Goal: Task Accomplishment & Management: Use online tool/utility

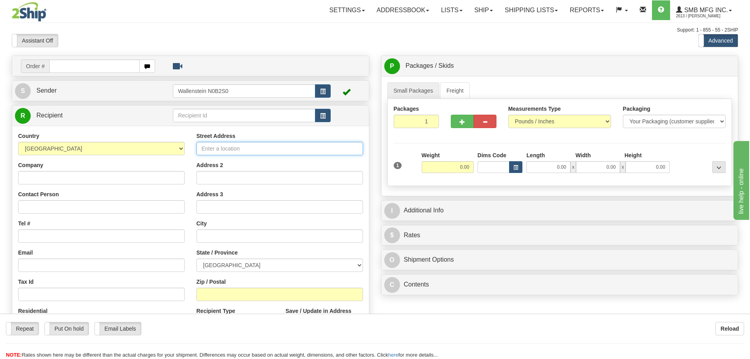
click at [269, 150] on input "Street Address" at bounding box center [280, 148] width 167 height 13
type input "[STREET_ADDRESS]"
type input "[GEOGRAPHIC_DATA]"
select select "ON"
type input "L4K 5V4"
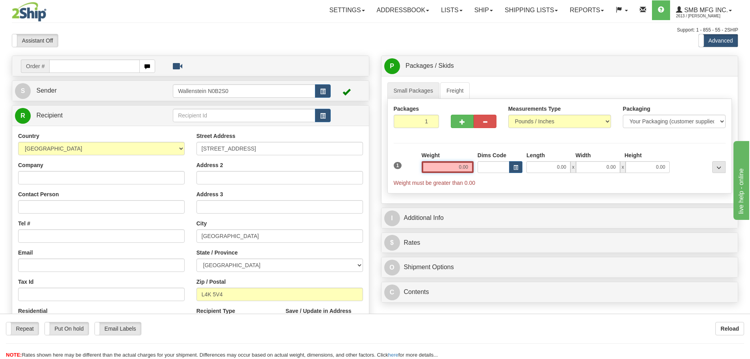
click at [456, 168] on input "0.00" at bounding box center [448, 167] width 52 height 12
click at [456, 168] on input "text" at bounding box center [448, 167] width 52 height 12
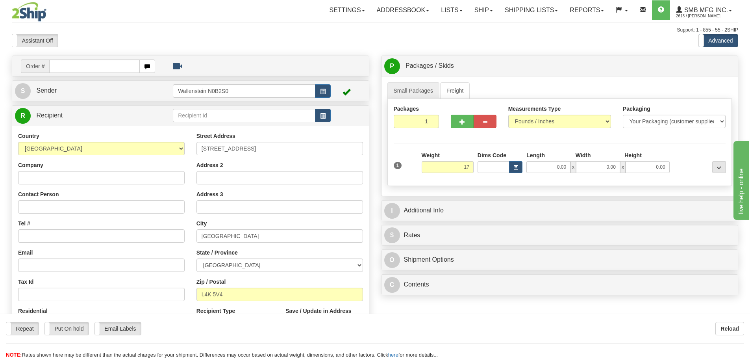
type input "17.00"
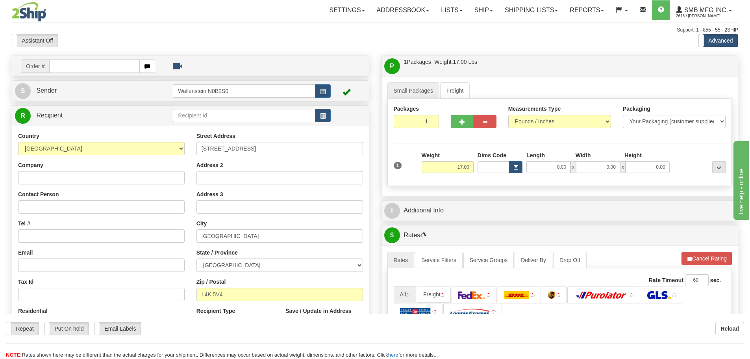
click at [491, 185] on div "Packages 1 1 Measurements Type" at bounding box center [560, 142] width 345 height 87
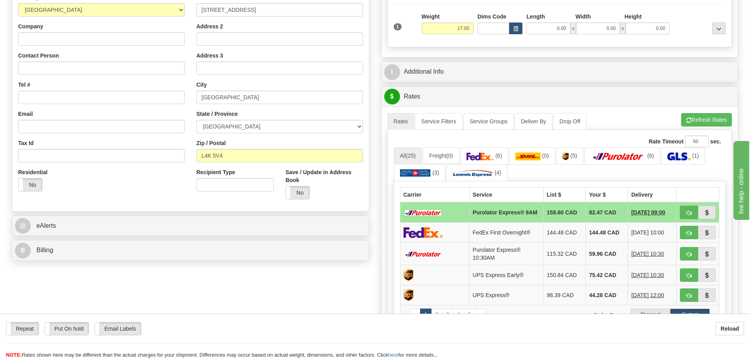
scroll to position [158, 0]
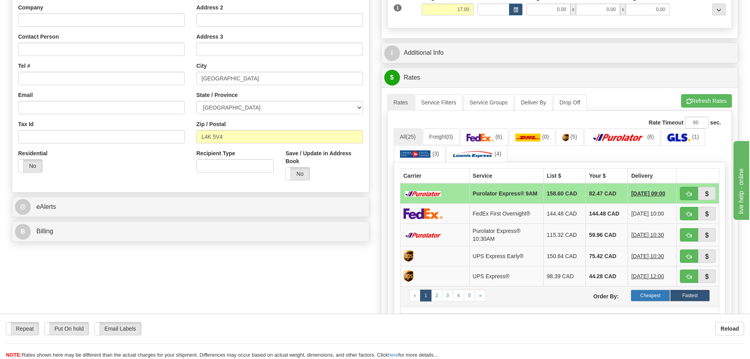
click at [650, 296] on label "Cheapest" at bounding box center [651, 296] width 40 height 12
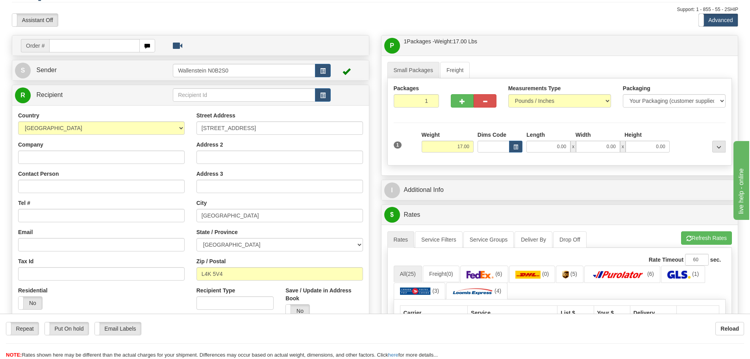
scroll to position [0, 0]
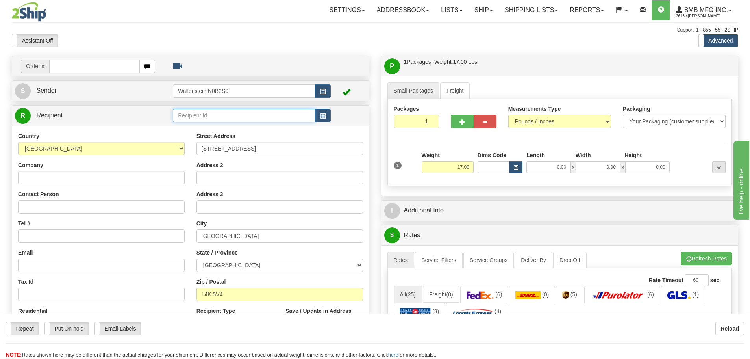
click at [188, 114] on input "text" at bounding box center [244, 115] width 143 height 13
click at [204, 148] on div "DIXO02" at bounding box center [242, 148] width 135 height 9
type input "DIXO02"
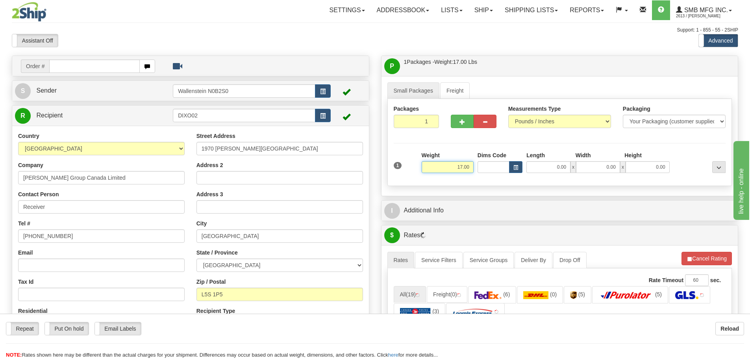
click at [449, 165] on input "17.00" at bounding box center [448, 167] width 52 height 12
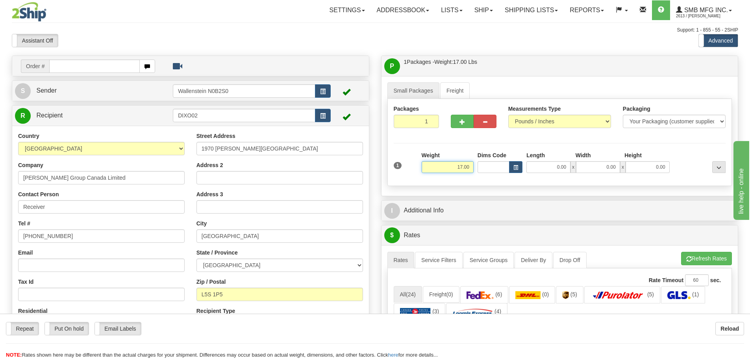
click at [449, 165] on input "17.00" at bounding box center [448, 167] width 52 height 12
type input "10.00"
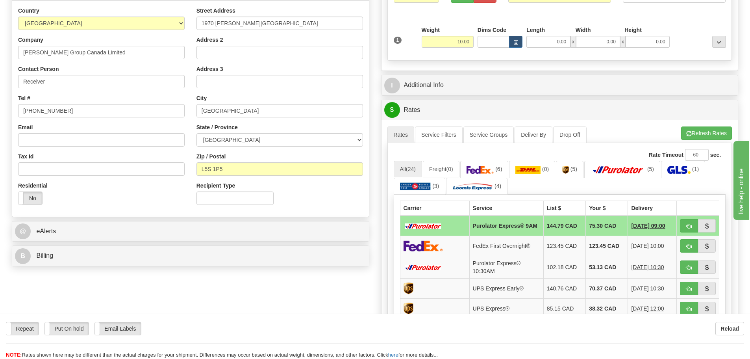
scroll to position [158, 0]
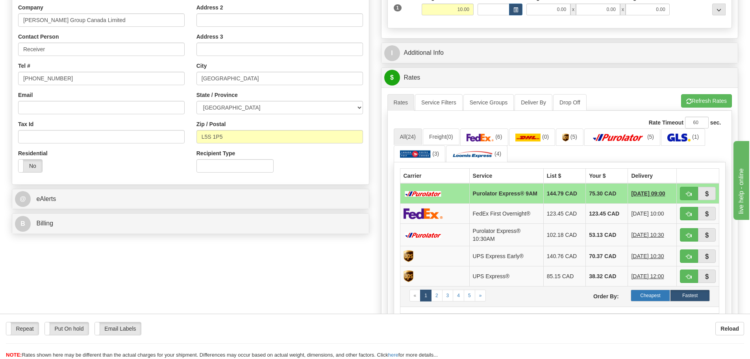
click at [648, 296] on label "Cheapest" at bounding box center [651, 296] width 40 height 12
